Goal: Task Accomplishment & Management: Complete application form

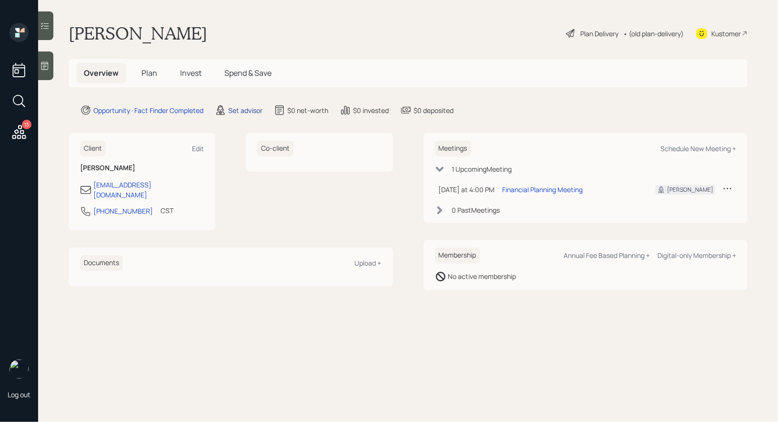
click at [242, 110] on div "Set advisor" at bounding box center [245, 110] width 34 height 10
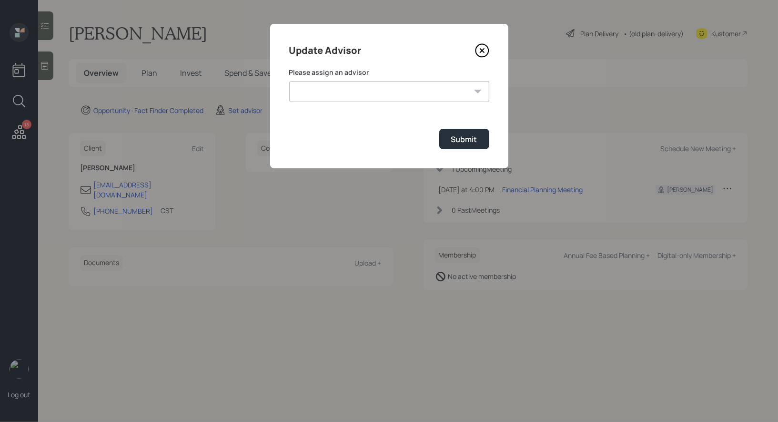
click at [411, 91] on select "[PERSON_NAME] [PERSON_NAME] [PERSON_NAME] [PERSON_NAME] End [PERSON_NAME] [PERS…" at bounding box center [389, 91] width 200 height 21
select select "8b79112e-3cfb-44f9-89e7-15267fe946c1"
click at [289, 81] on select "[PERSON_NAME] [PERSON_NAME] [PERSON_NAME] [PERSON_NAME] End [PERSON_NAME] [PERS…" at bounding box center [389, 91] width 200 height 21
click at [469, 138] on div "Submit" at bounding box center [464, 139] width 26 height 10
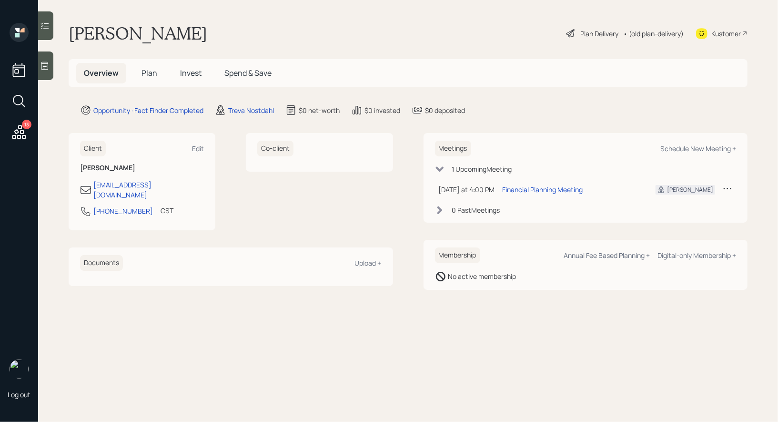
click at [46, 64] on icon at bounding box center [45, 66] width 10 height 10
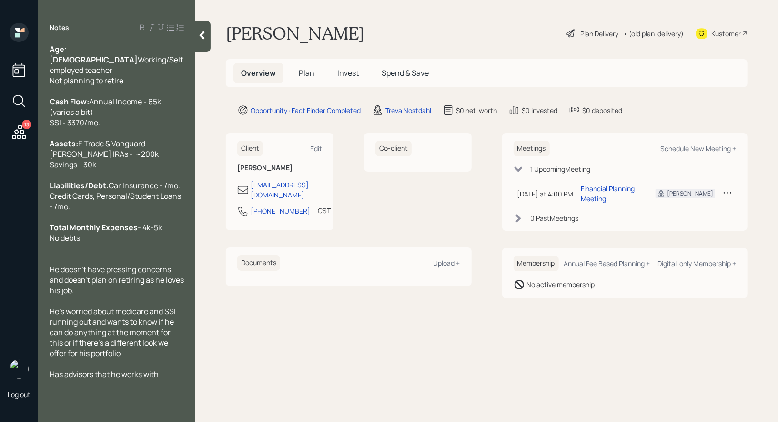
click at [306, 74] on span "Plan" at bounding box center [307, 73] width 16 height 10
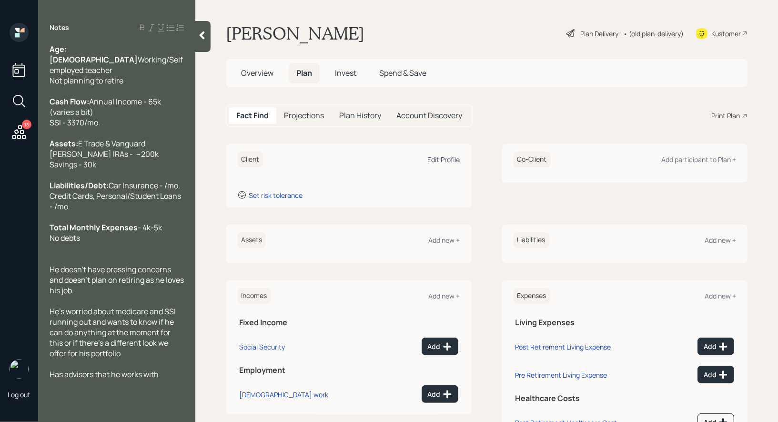
click at [453, 159] on div "Edit Profile" at bounding box center [444, 159] width 32 height 9
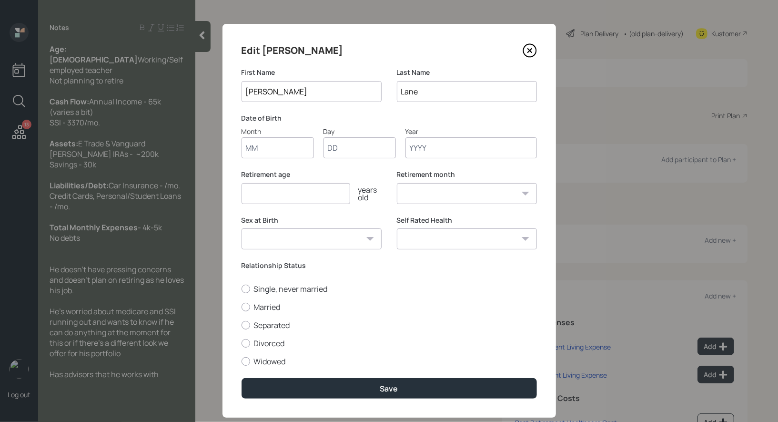
click at [290, 147] on input "Month" at bounding box center [278, 147] width 72 height 21
type input "01"
type input "1950"
select select "1"
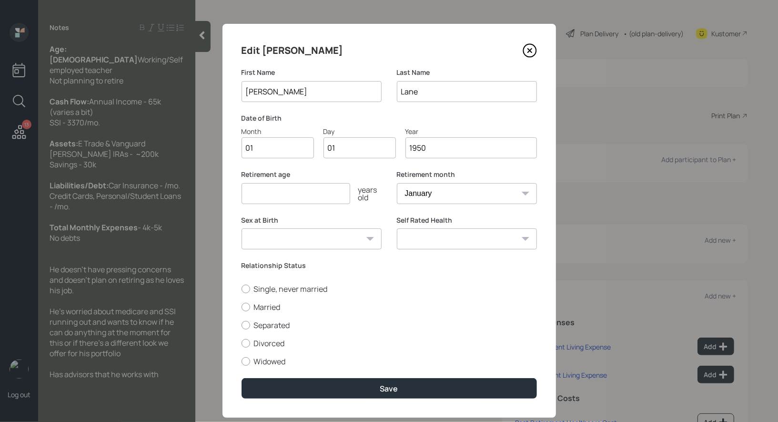
type input "1950"
click at [265, 192] on input "number" at bounding box center [296, 193] width 109 height 21
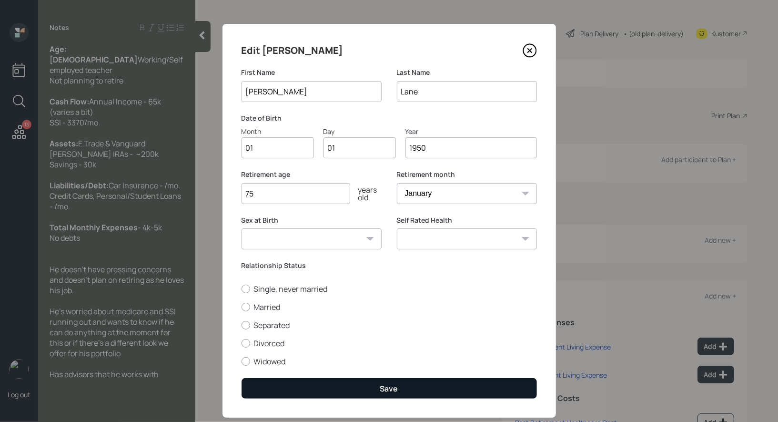
type input "75"
click at [357, 388] on button "Save" at bounding box center [389, 388] width 295 height 20
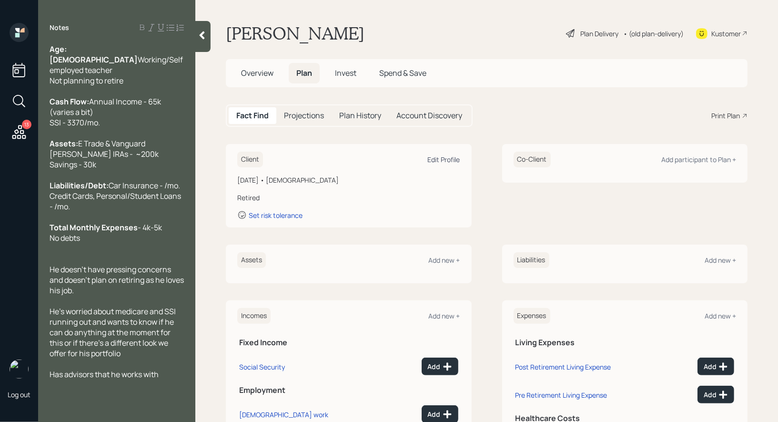
click at [434, 159] on div "Edit Profile" at bounding box center [444, 159] width 32 height 9
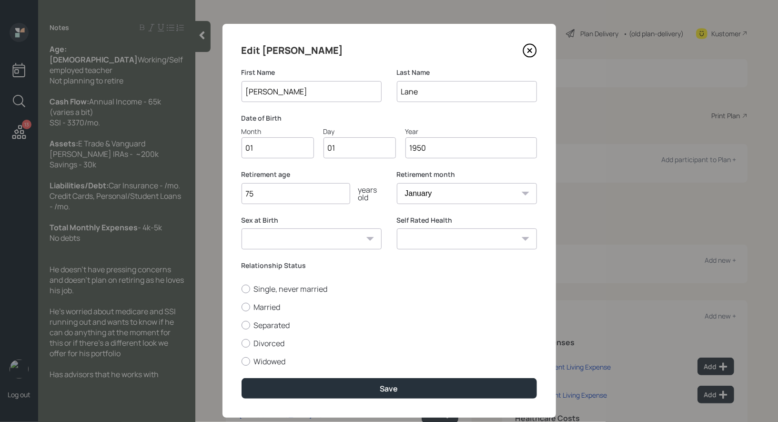
click at [433, 150] on input "1950" at bounding box center [472, 147] width 132 height 21
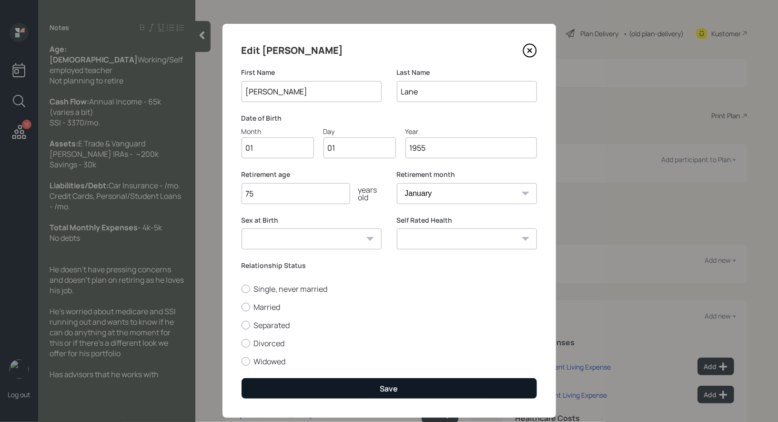
type input "1955"
click at [382, 386] on div "Save" at bounding box center [389, 388] width 18 height 10
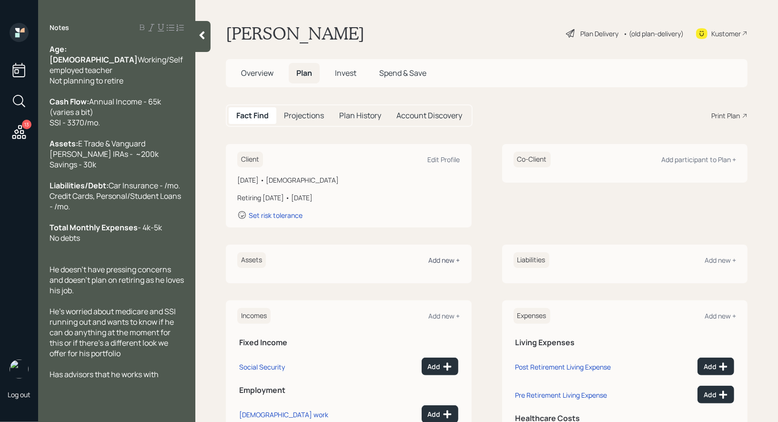
click at [445, 261] on div "Add new +" at bounding box center [444, 259] width 31 height 9
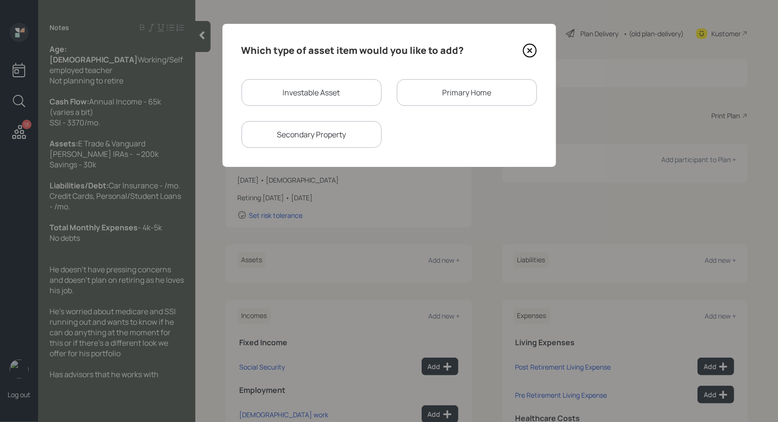
click at [346, 92] on div "Investable Asset" at bounding box center [312, 92] width 140 height 27
select select "taxable"
select select "balanced"
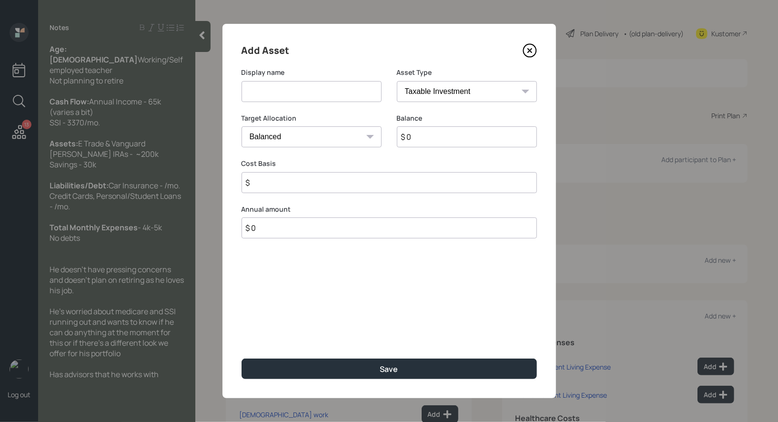
click at [334, 87] on input at bounding box center [312, 91] width 140 height 21
type input "[PERSON_NAME]"
click at [441, 133] on input "$ 0" at bounding box center [467, 136] width 140 height 21
type input "$ 200,000"
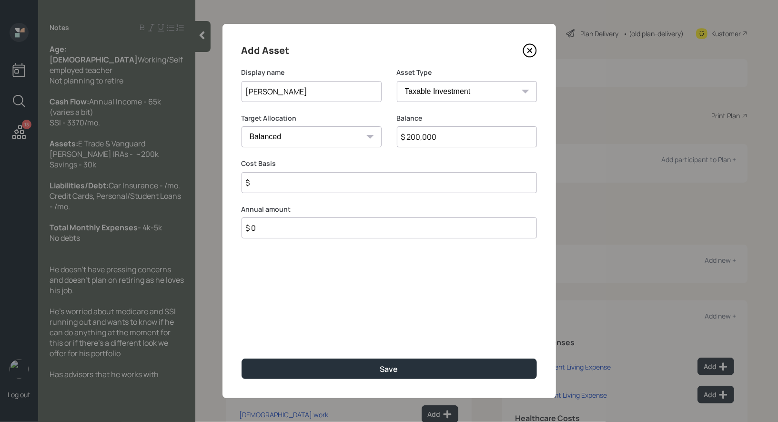
click at [426, 93] on select "SEP [PERSON_NAME] IRA 401(k) [PERSON_NAME] 401(k) 403(b) [PERSON_NAME] 403(b) 4…" at bounding box center [467, 91] width 140 height 21
select select "roth_ira"
click at [397, 81] on select "SEP [PERSON_NAME] IRA 401(k) [PERSON_NAME] 401(k) 403(b) [PERSON_NAME] 403(b) 4…" at bounding box center [467, 91] width 140 height 21
click at [283, 184] on input "$" at bounding box center [389, 182] width 295 height 21
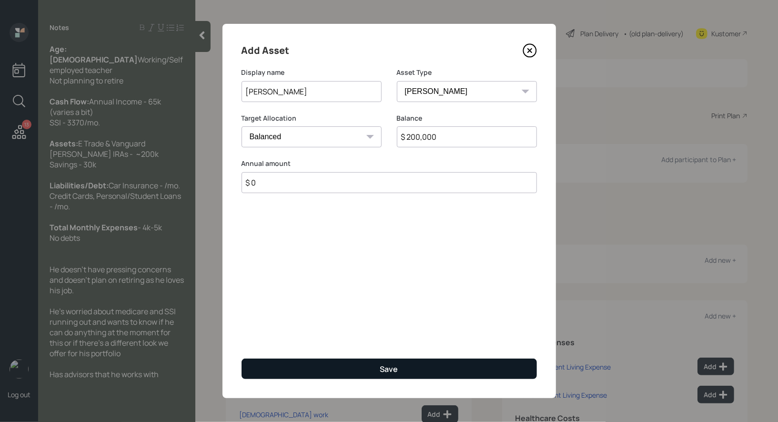
type input "$ 0"
click at [347, 368] on button "Save" at bounding box center [389, 368] width 295 height 20
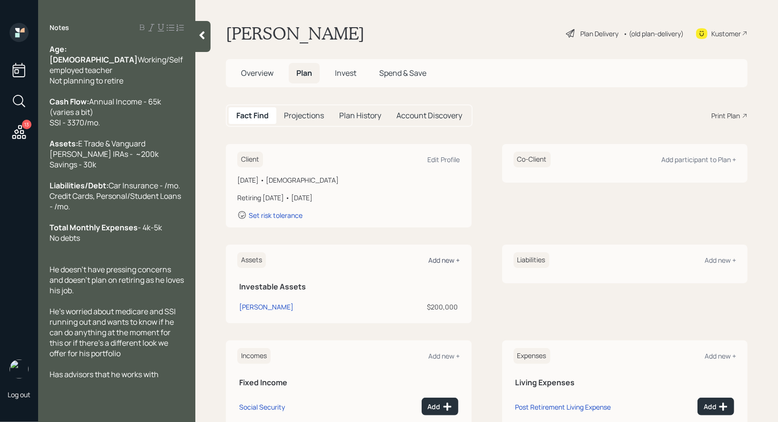
click at [446, 259] on div "Add new +" at bounding box center [444, 259] width 31 height 9
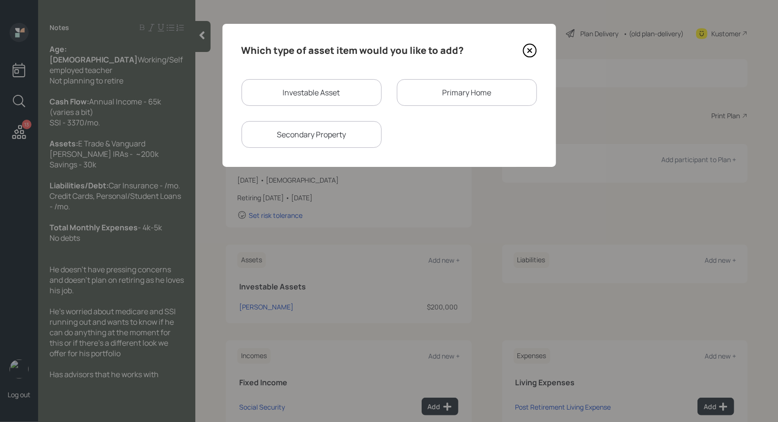
click at [343, 98] on div "Investable Asset" at bounding box center [312, 92] width 140 height 27
select select "taxable"
select select "balanced"
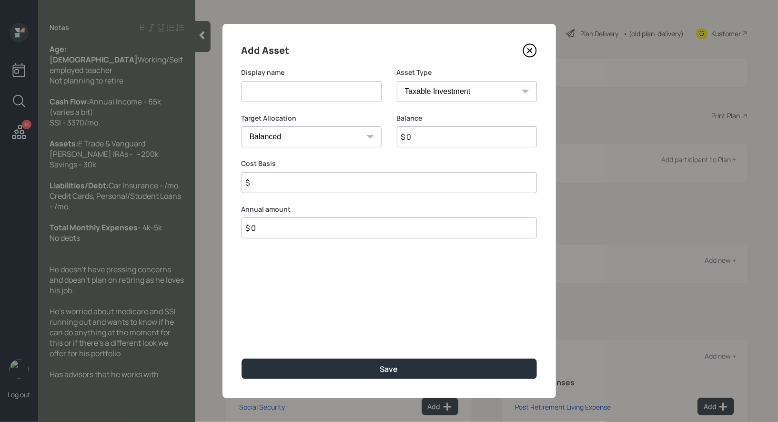
click at [341, 97] on input at bounding box center [312, 91] width 140 height 21
type input "Savings"
click at [438, 141] on input "$ 0" at bounding box center [467, 136] width 140 height 21
type input "$ 30,000"
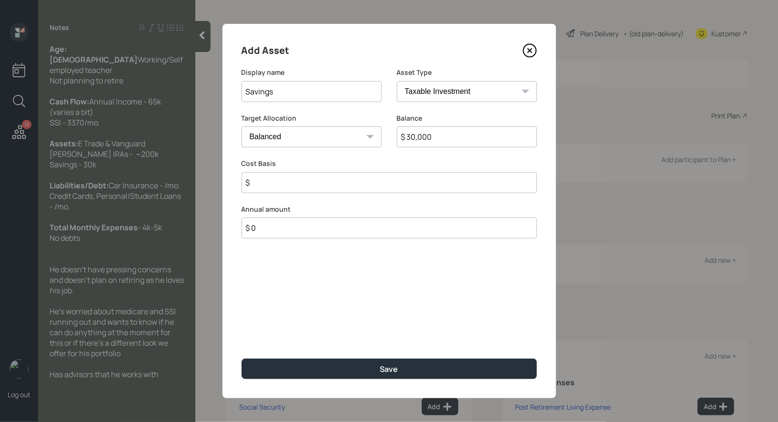
click at [312, 186] on input "$" at bounding box center [389, 182] width 295 height 21
click at [304, 139] on select "Cash Conservative Balanced Aggressive" at bounding box center [312, 136] width 140 height 21
select select "uninvested"
click at [242, 126] on select "Cash Conservative Balanced Aggressive" at bounding box center [312, 136] width 140 height 21
click at [283, 181] on input "$" at bounding box center [389, 182] width 295 height 21
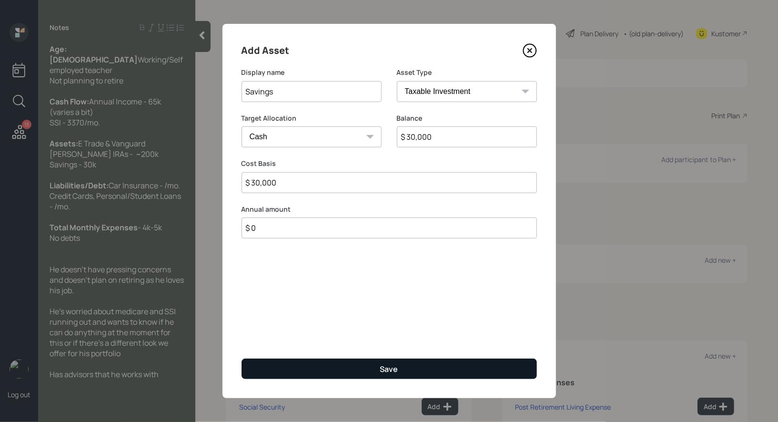
type input "$ 30,000"
click at [297, 373] on button "Save" at bounding box center [389, 368] width 295 height 20
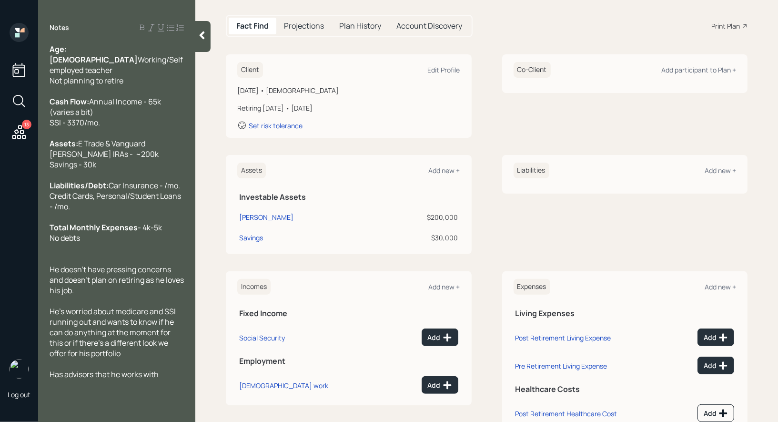
scroll to position [97, 0]
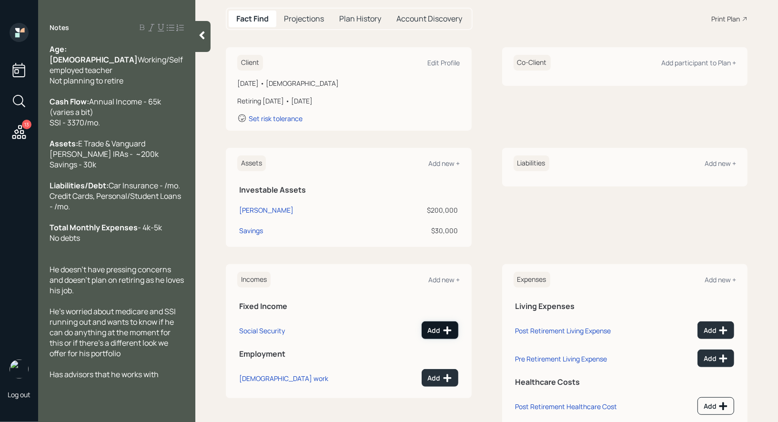
click at [435, 327] on div "Add" at bounding box center [440, 331] width 24 height 10
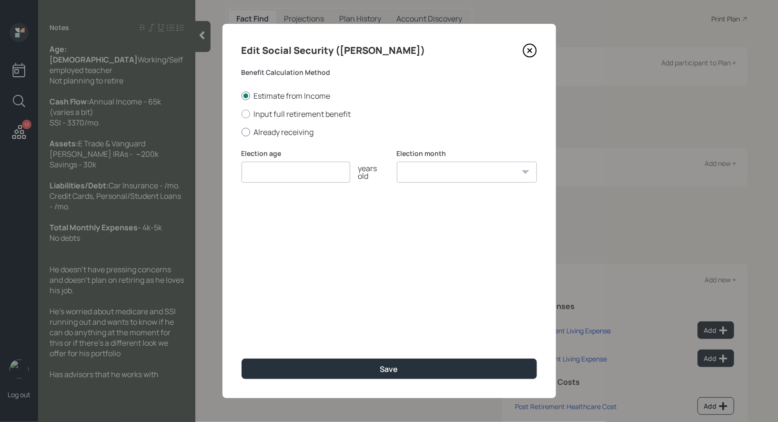
click at [243, 129] on div at bounding box center [246, 132] width 9 height 9
click at [242, 132] on input "Already receiving" at bounding box center [241, 132] width 0 height 0
radio input "true"
click at [269, 168] on input "number" at bounding box center [296, 172] width 109 height 21
type input "67"
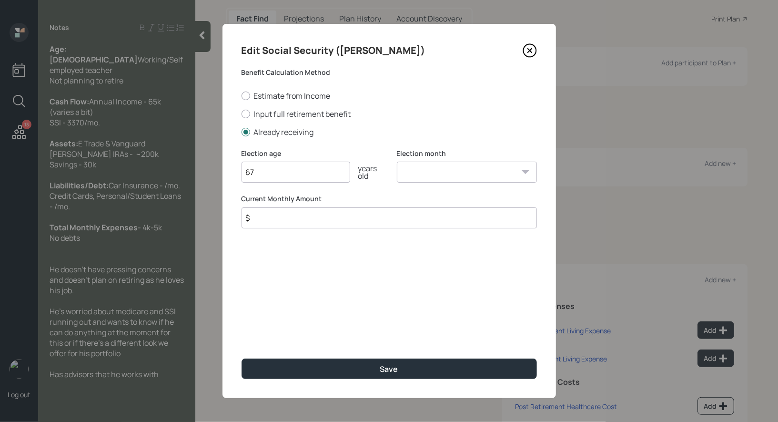
click at [436, 173] on select "January February March April May June July August September October November De…" at bounding box center [467, 172] width 140 height 21
select select "1"
click at [397, 162] on select "January February March April May June July August September October November De…" at bounding box center [467, 172] width 140 height 21
click at [336, 218] on input "$" at bounding box center [389, 217] width 295 height 21
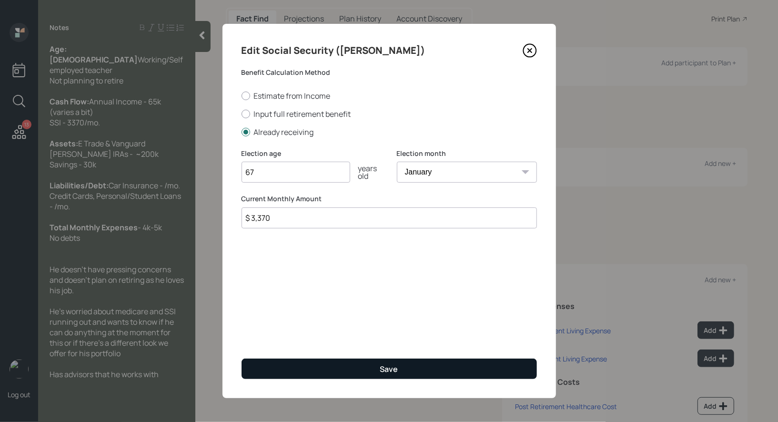
type input "$ 3,370"
click at [359, 369] on button "Save" at bounding box center [389, 368] width 295 height 20
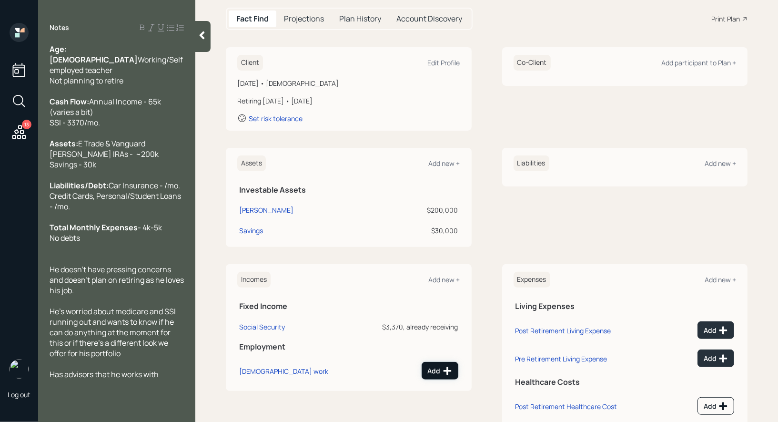
click at [437, 369] on div "Add" at bounding box center [440, 371] width 24 height 10
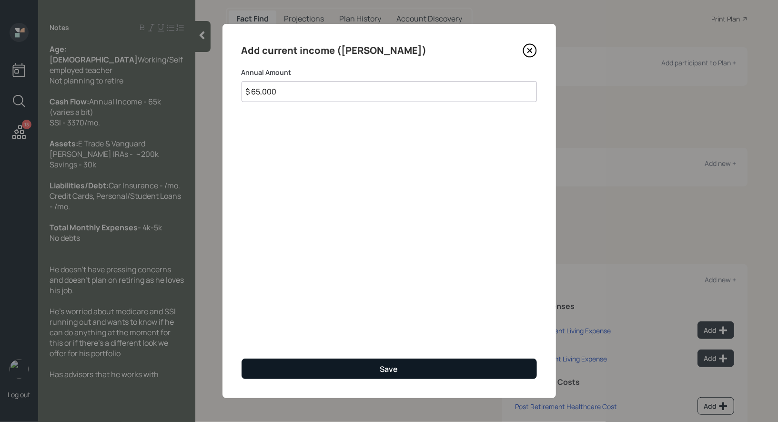
type input "$ 65,000"
click at [328, 362] on button "Save" at bounding box center [389, 368] width 295 height 20
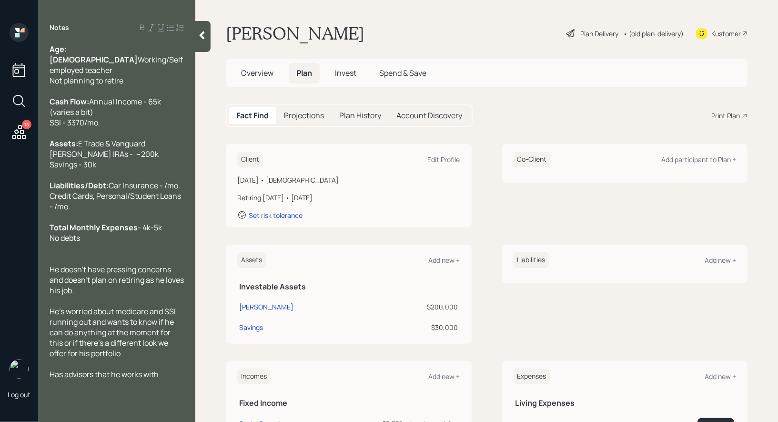
click at [596, 29] on div "Plan Delivery" at bounding box center [600, 34] width 38 height 10
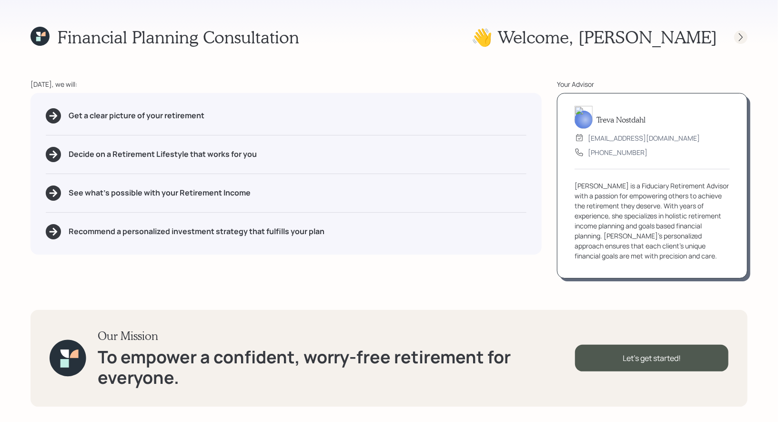
click at [742, 36] on icon at bounding box center [741, 37] width 10 height 10
